Goal: Information Seeking & Learning: Learn about a topic

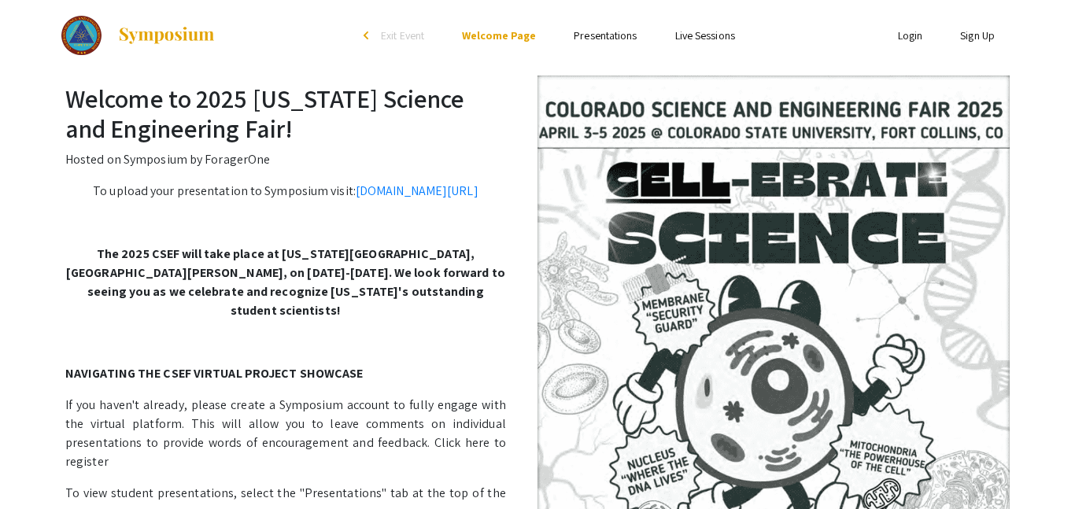
click at [583, 44] on li "Presentations" at bounding box center [605, 35] width 101 height 19
click at [586, 38] on link "Presentations" at bounding box center [605, 35] width 63 height 14
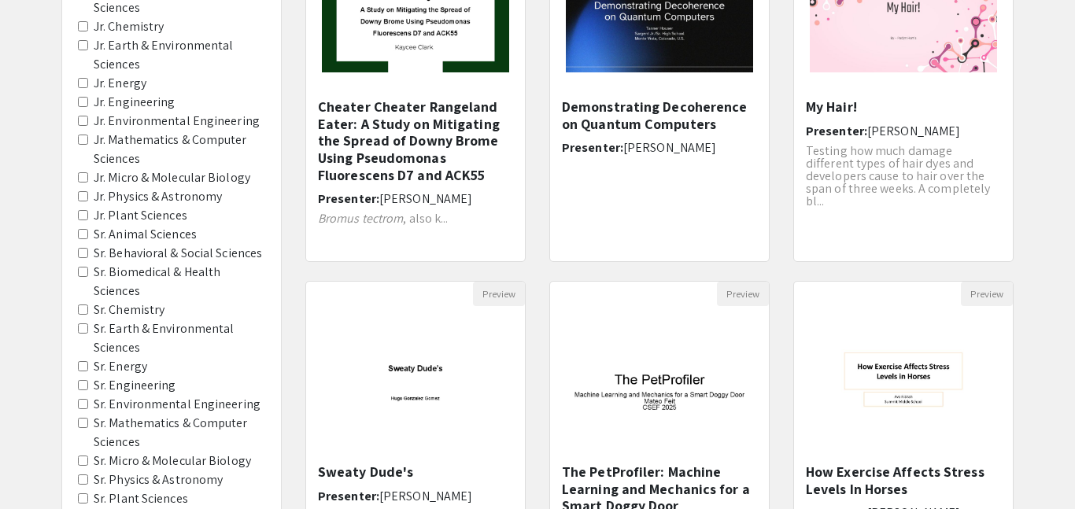
scroll to position [258, 0]
click at [85, 269] on Sciences "Sr. Biomedical & Health Sciences" at bounding box center [83, 271] width 10 height 10
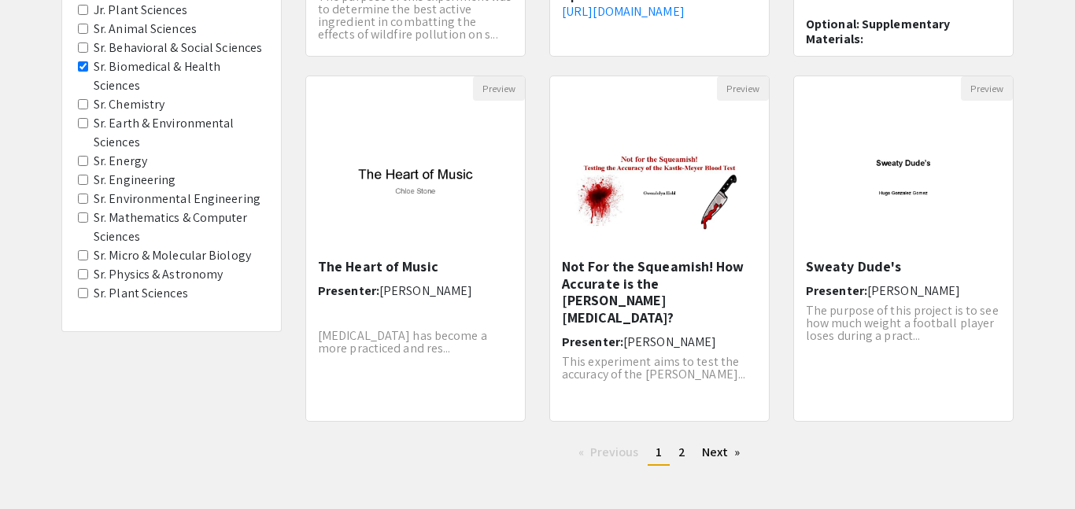
scroll to position [464, 0]
click at [896, 289] on span "[PERSON_NAME]" at bounding box center [914, 289] width 93 height 17
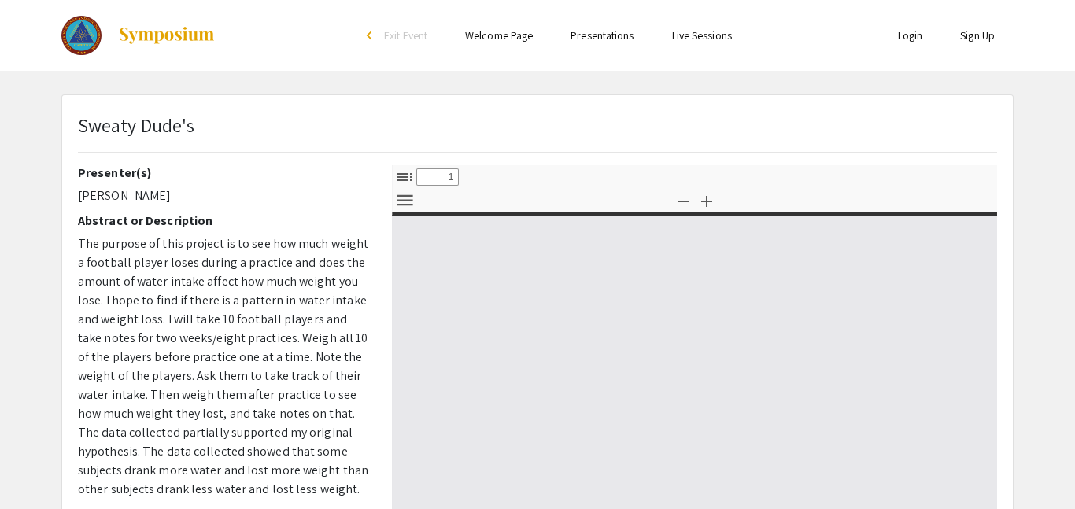
select select "custom"
type input "0"
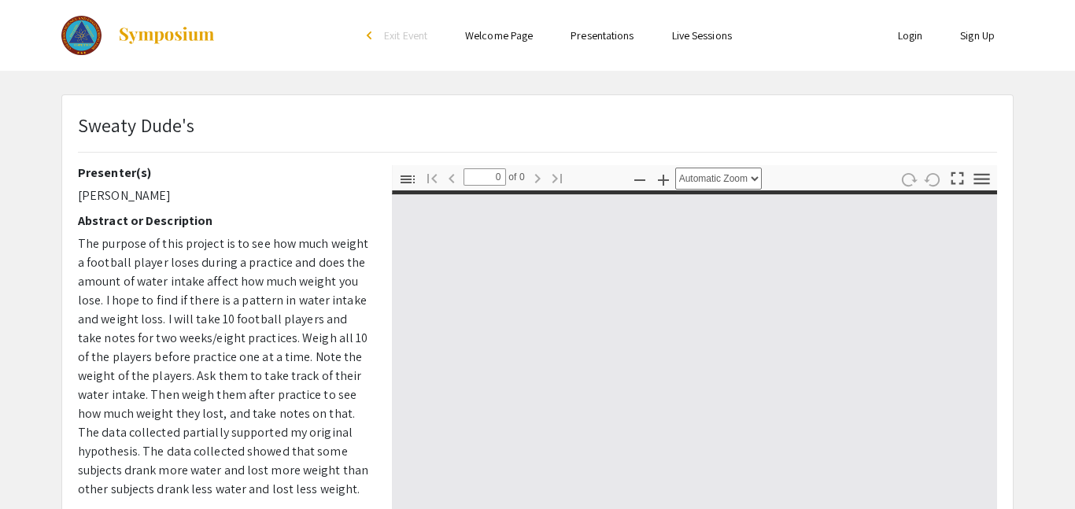
select select "custom"
type input "1"
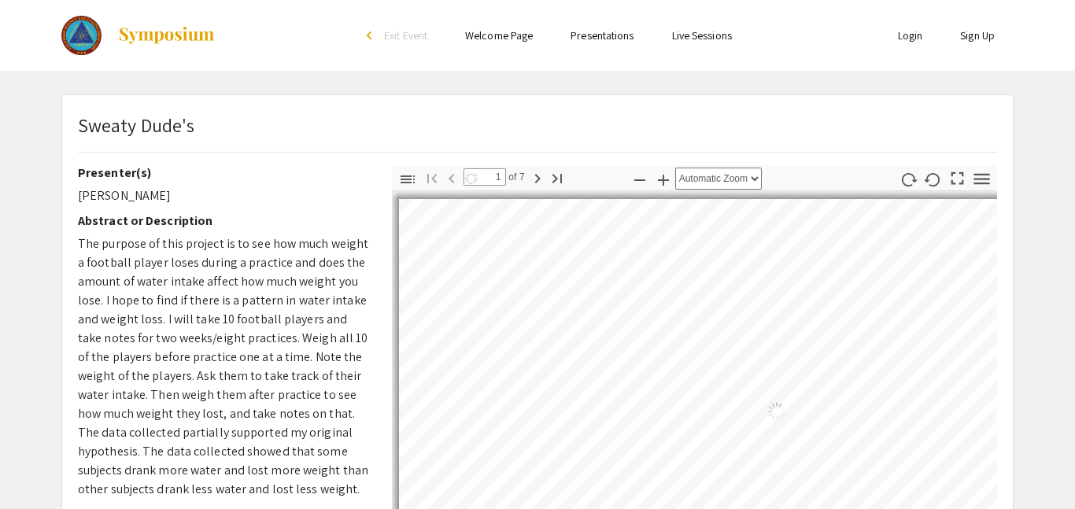
select select "auto"
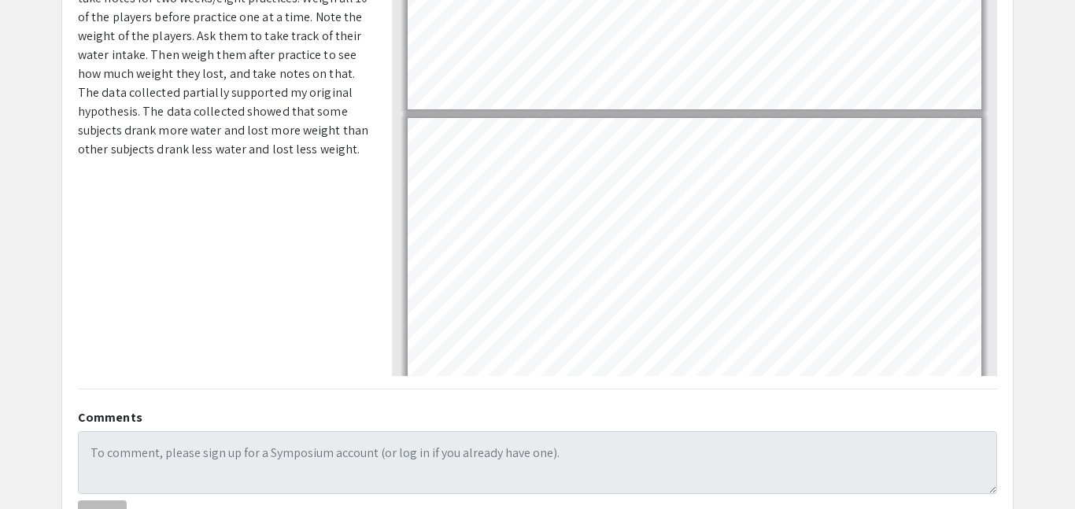
scroll to position [396, 0]
type input "3"
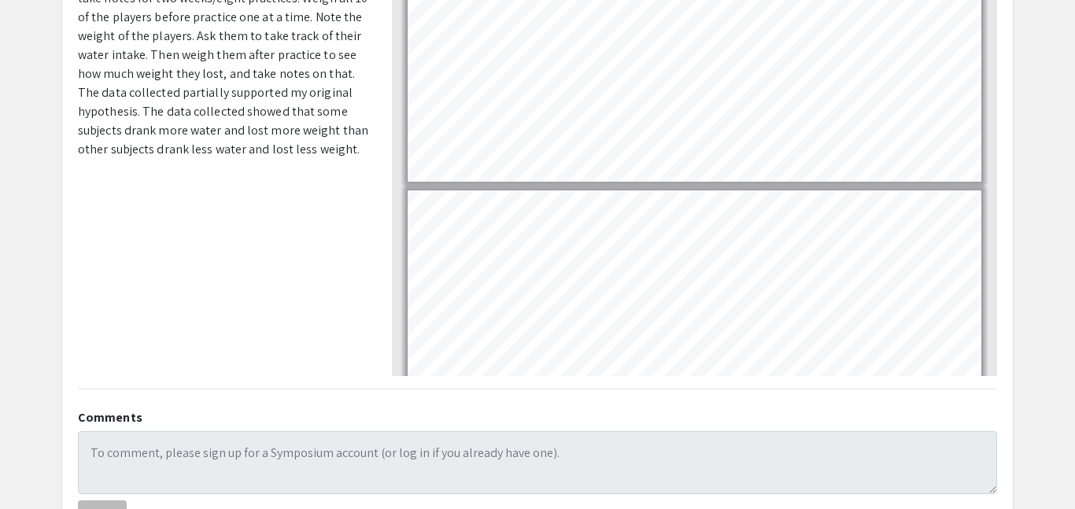
scroll to position [665, 0]
select select "custom"
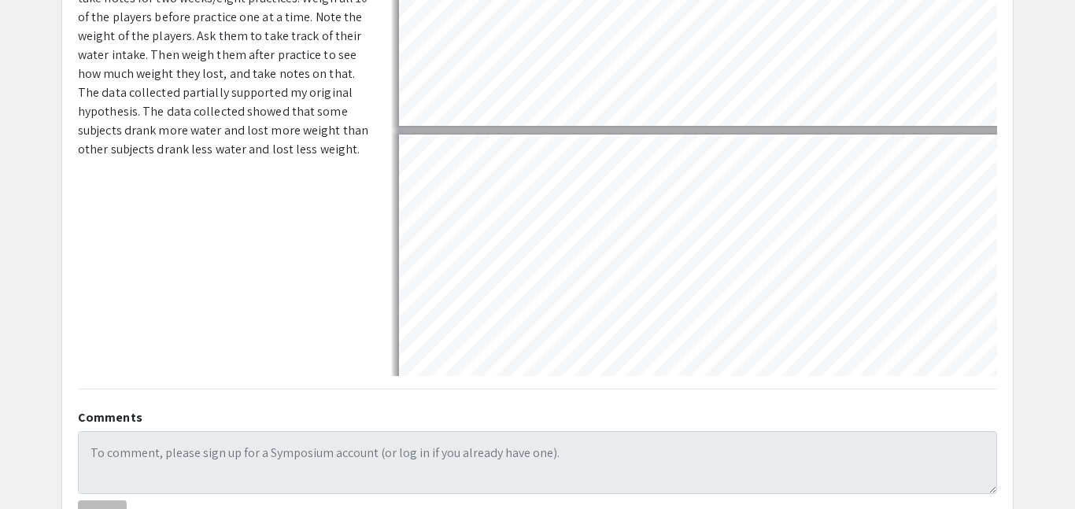
scroll to position [899, 0]
type input "4"
select select "custom"
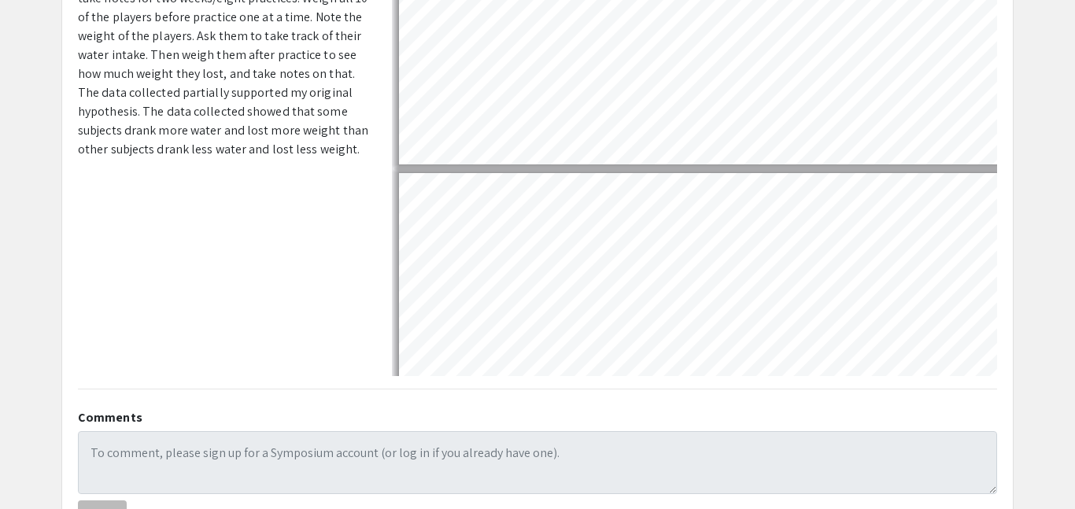
scroll to position [1282, 0]
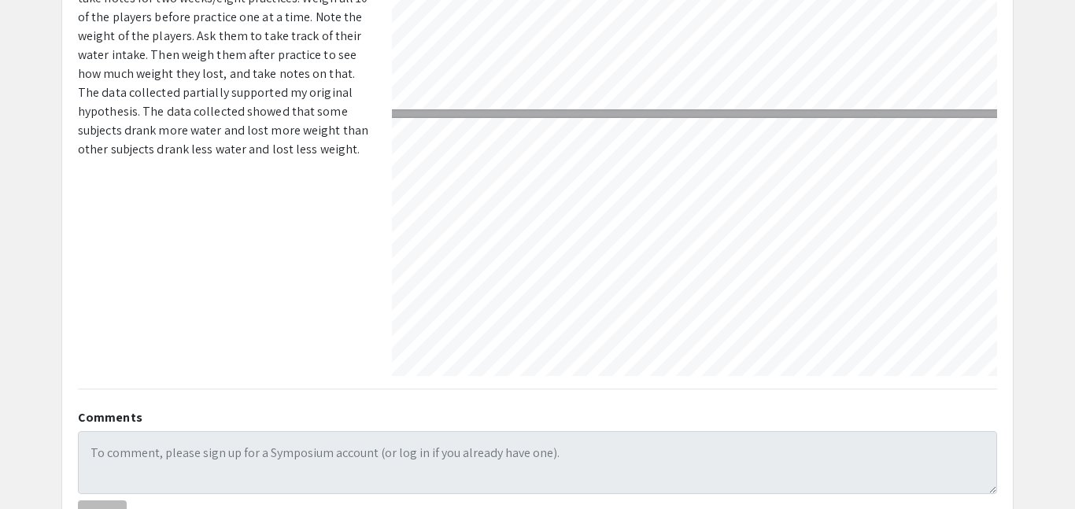
type input "5"
select select "custom"
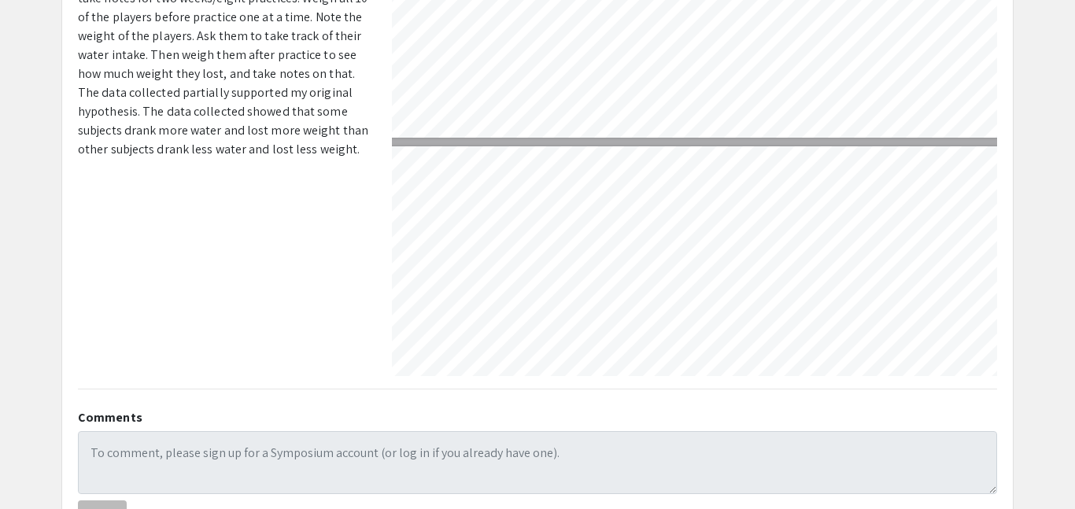
scroll to position [1673, 5]
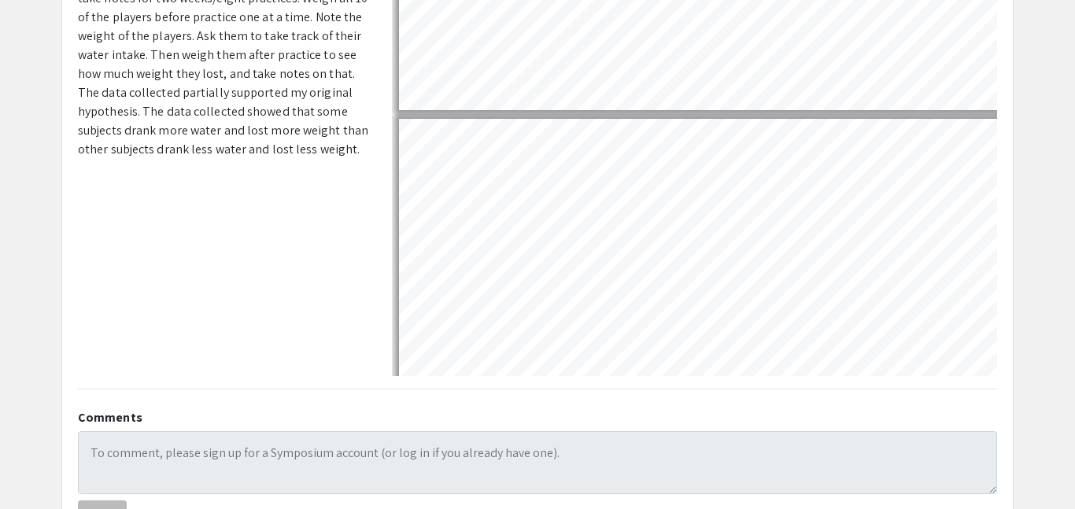
type input "6"
select select "custom"
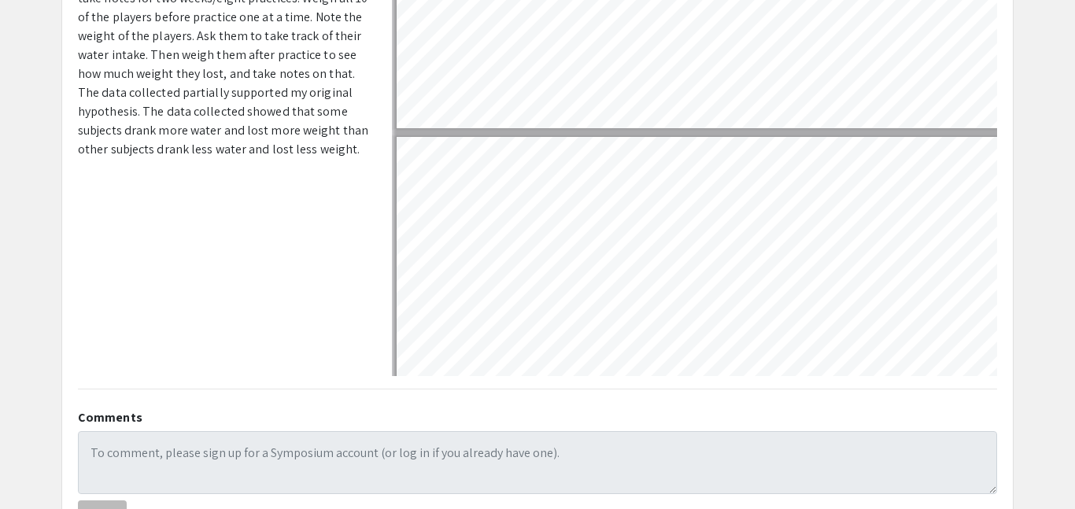
scroll to position [2070, 3]
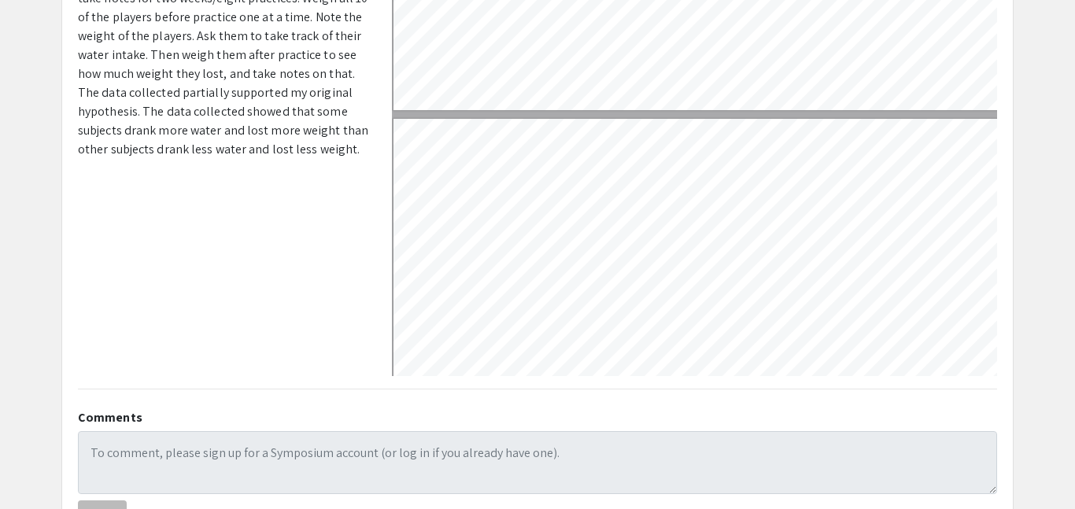
type input "7"
select select "custom"
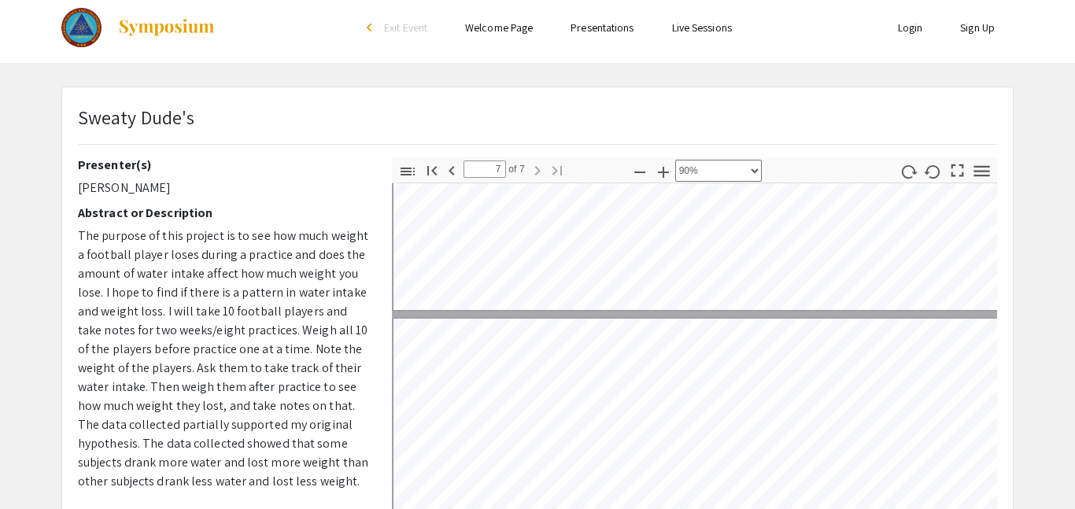
scroll to position [0, 0]
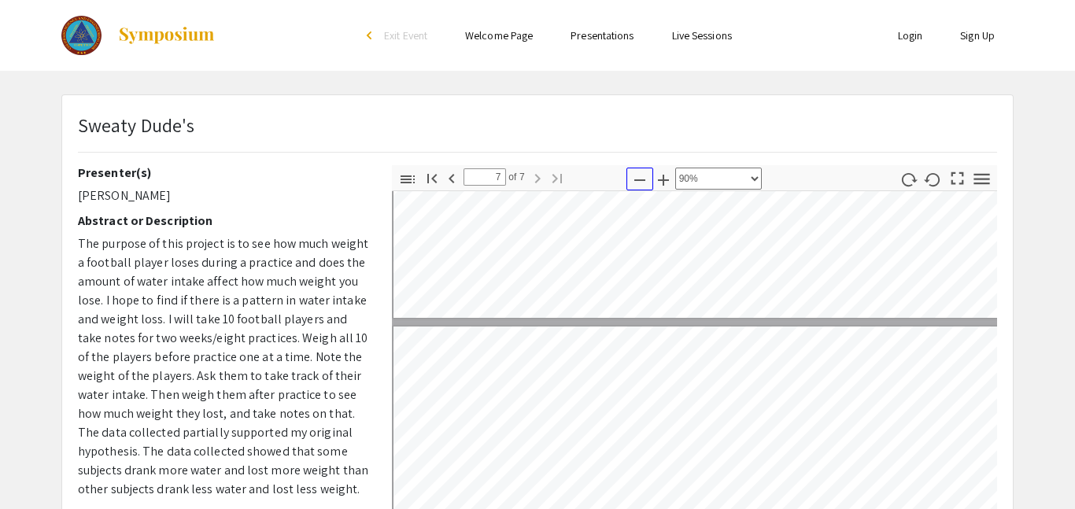
click at [637, 180] on icon "button" at bounding box center [640, 180] width 19 height 19
type input "6"
select select "custom"
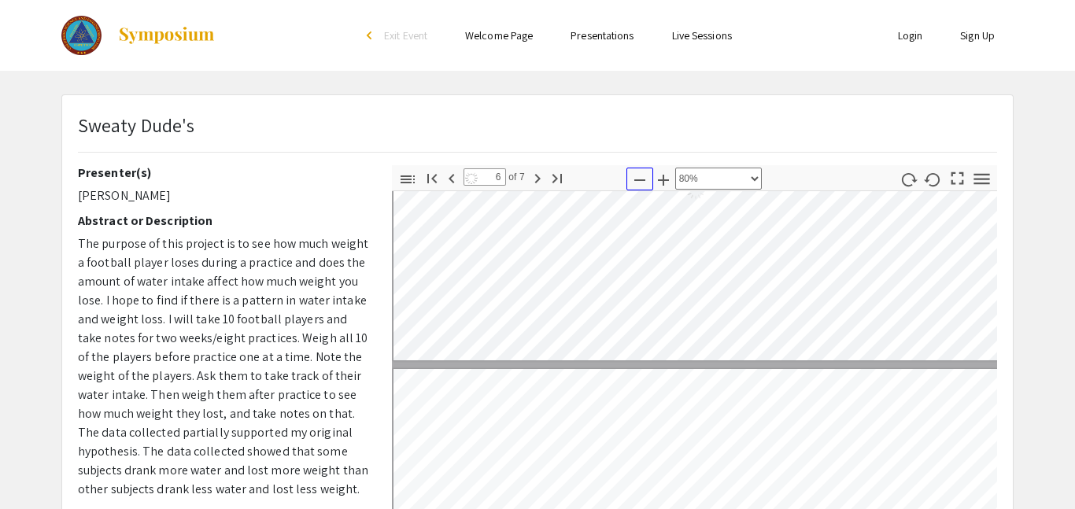
scroll to position [1752, 7]
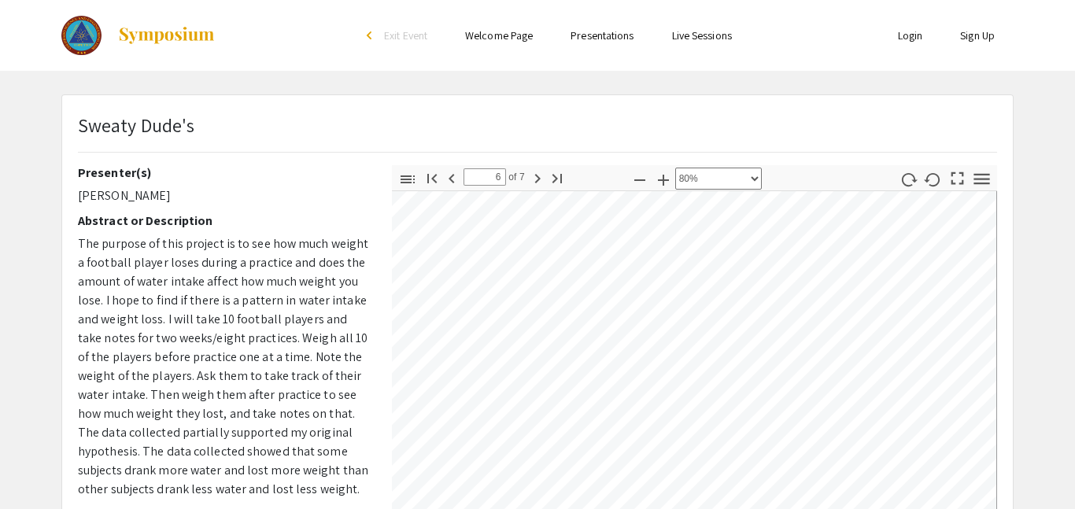
click at [491, 39] on link "Welcome Page" at bounding box center [499, 35] width 68 height 14
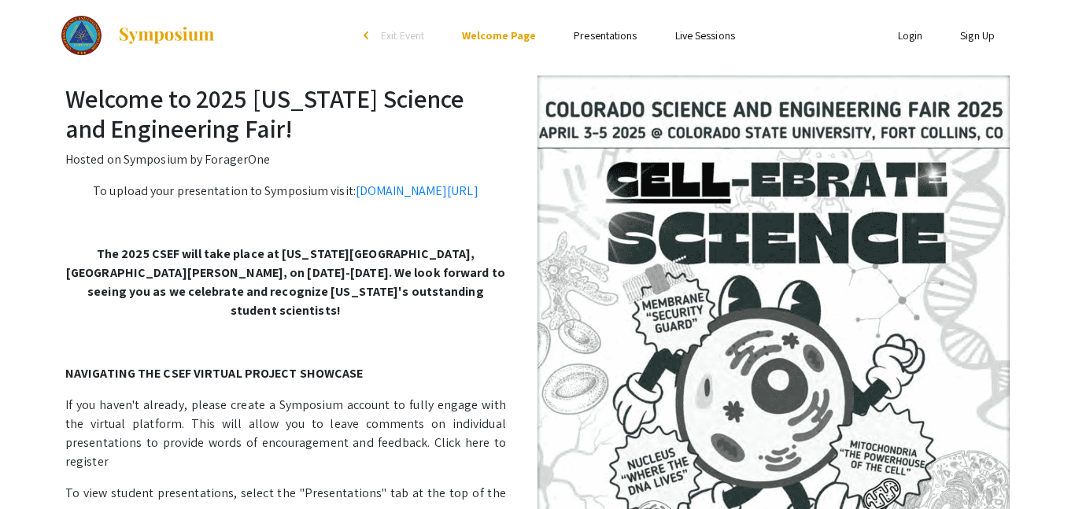
click at [366, 38] on div "arrow_back_ios" at bounding box center [368, 35] width 9 height 9
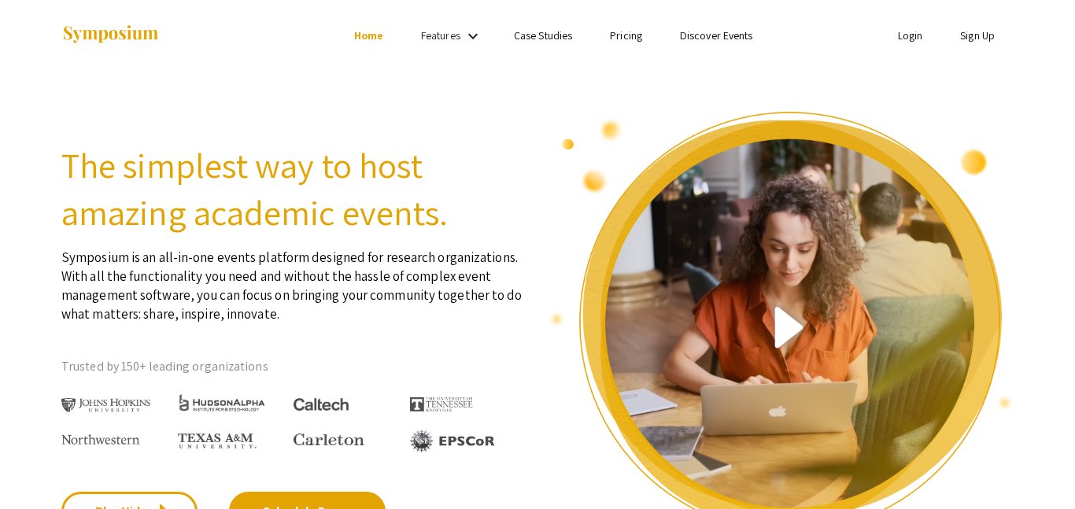
click at [553, 42] on link "Case Studies" at bounding box center [543, 35] width 58 height 14
